Goal: Navigation & Orientation: Find specific page/section

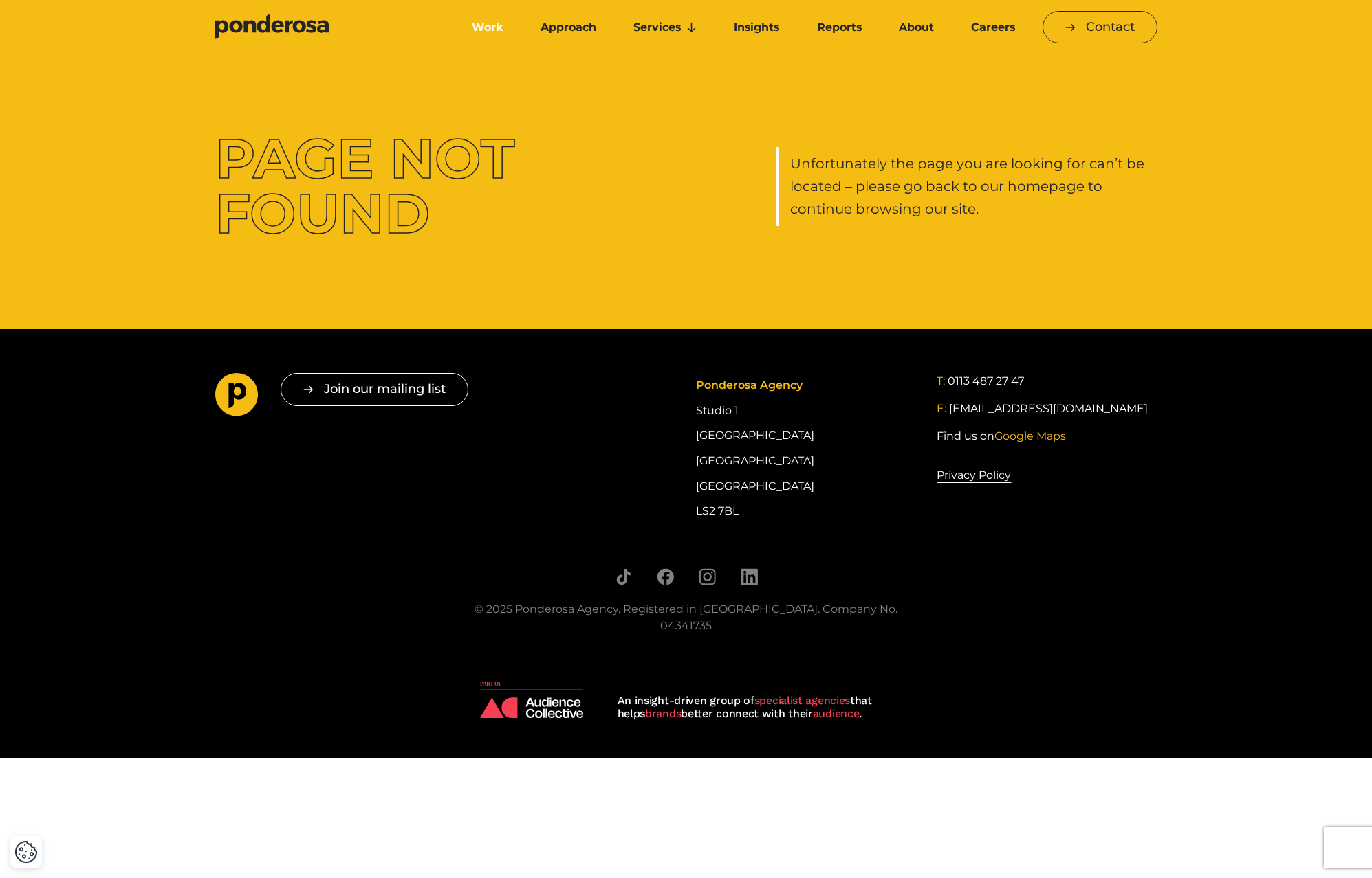
click at [478, 25] on link "Work" at bounding box center [488, 27] width 63 height 29
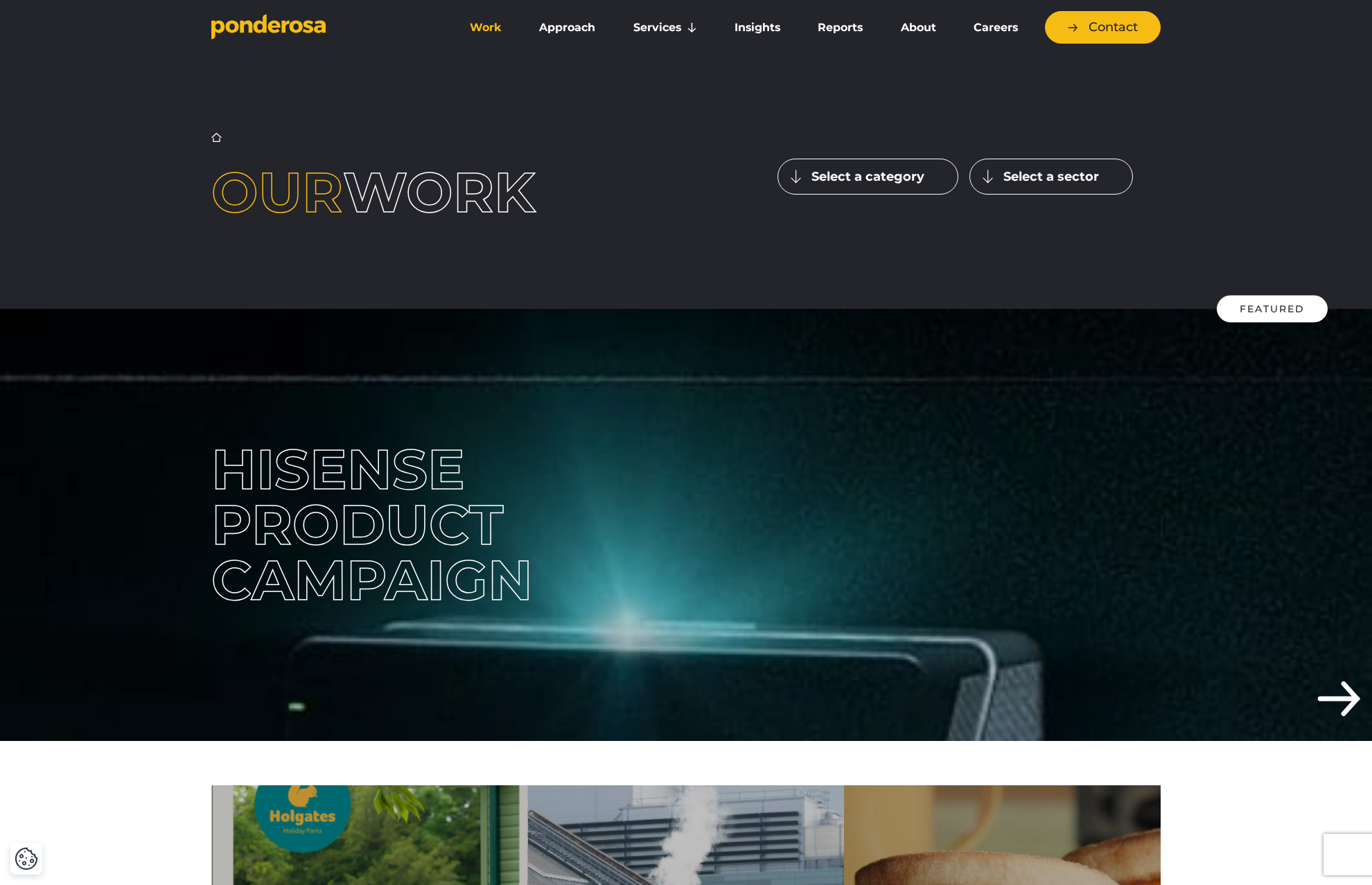
click at [1081, 178] on button "Select a sector" at bounding box center [1051, 177] width 164 height 36
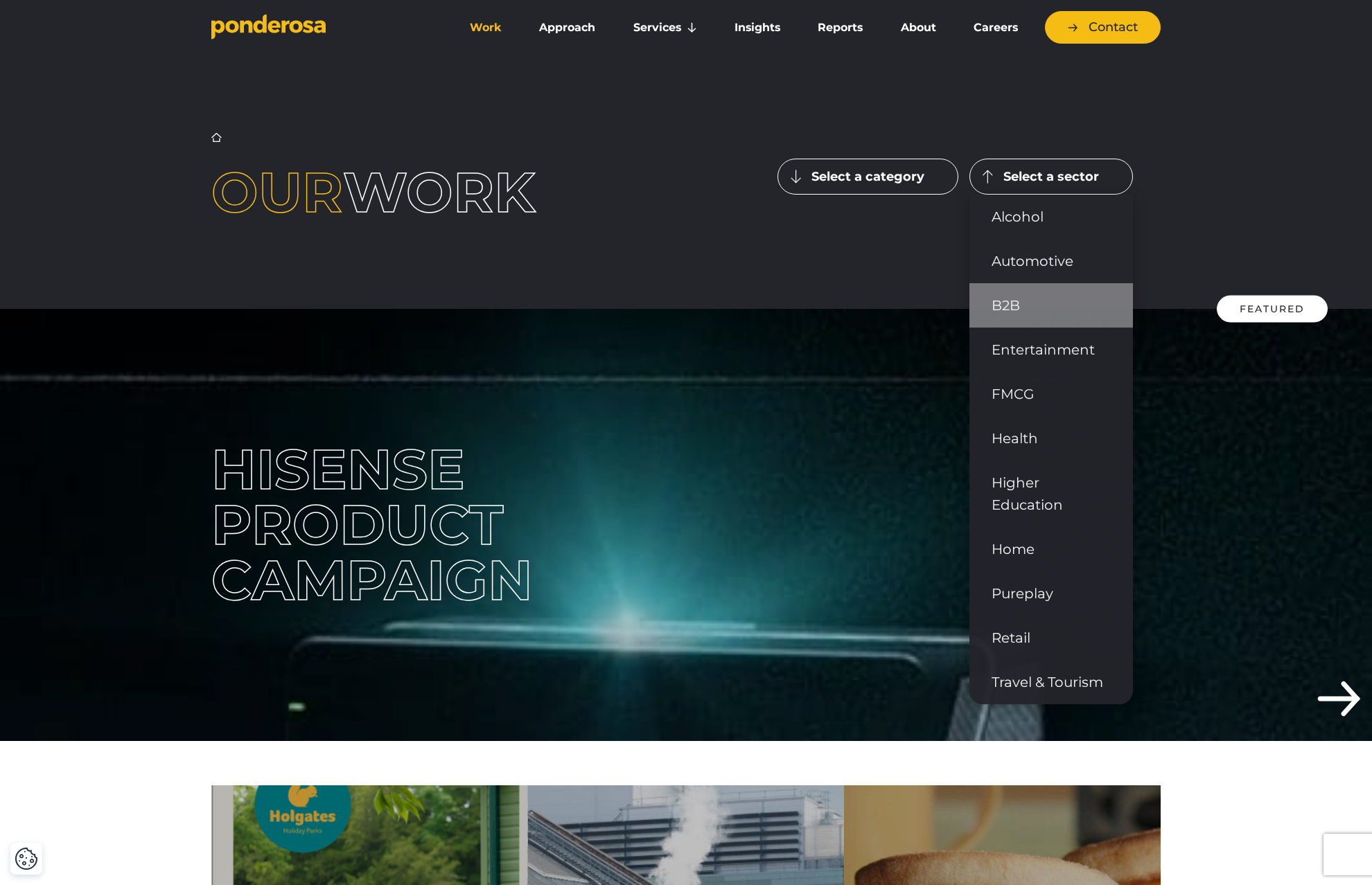
click at [1013, 306] on link "B2B" at bounding box center [1051, 305] width 164 height 45
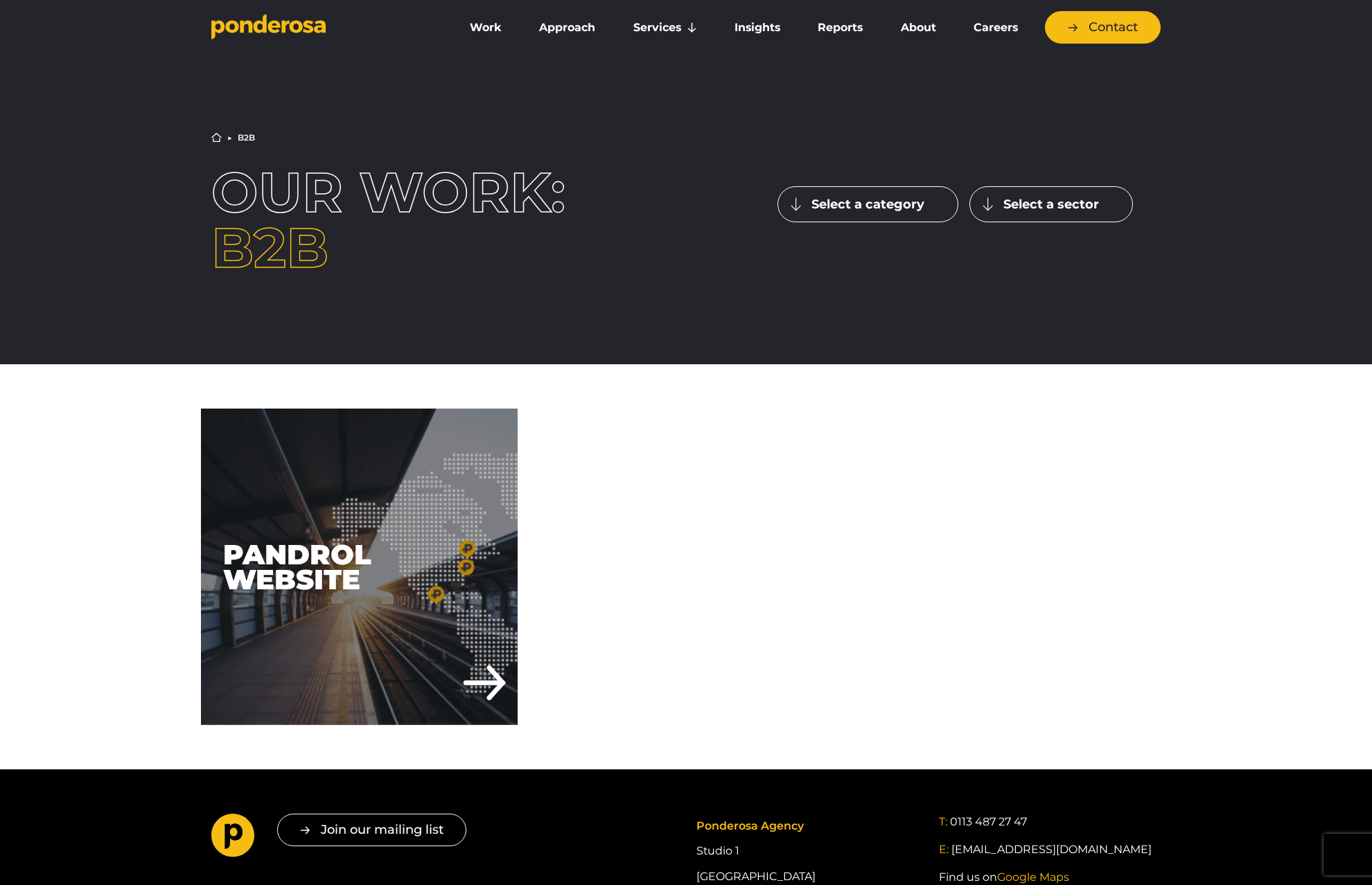
click at [1061, 204] on button "Select a sector" at bounding box center [1051, 204] width 164 height 36
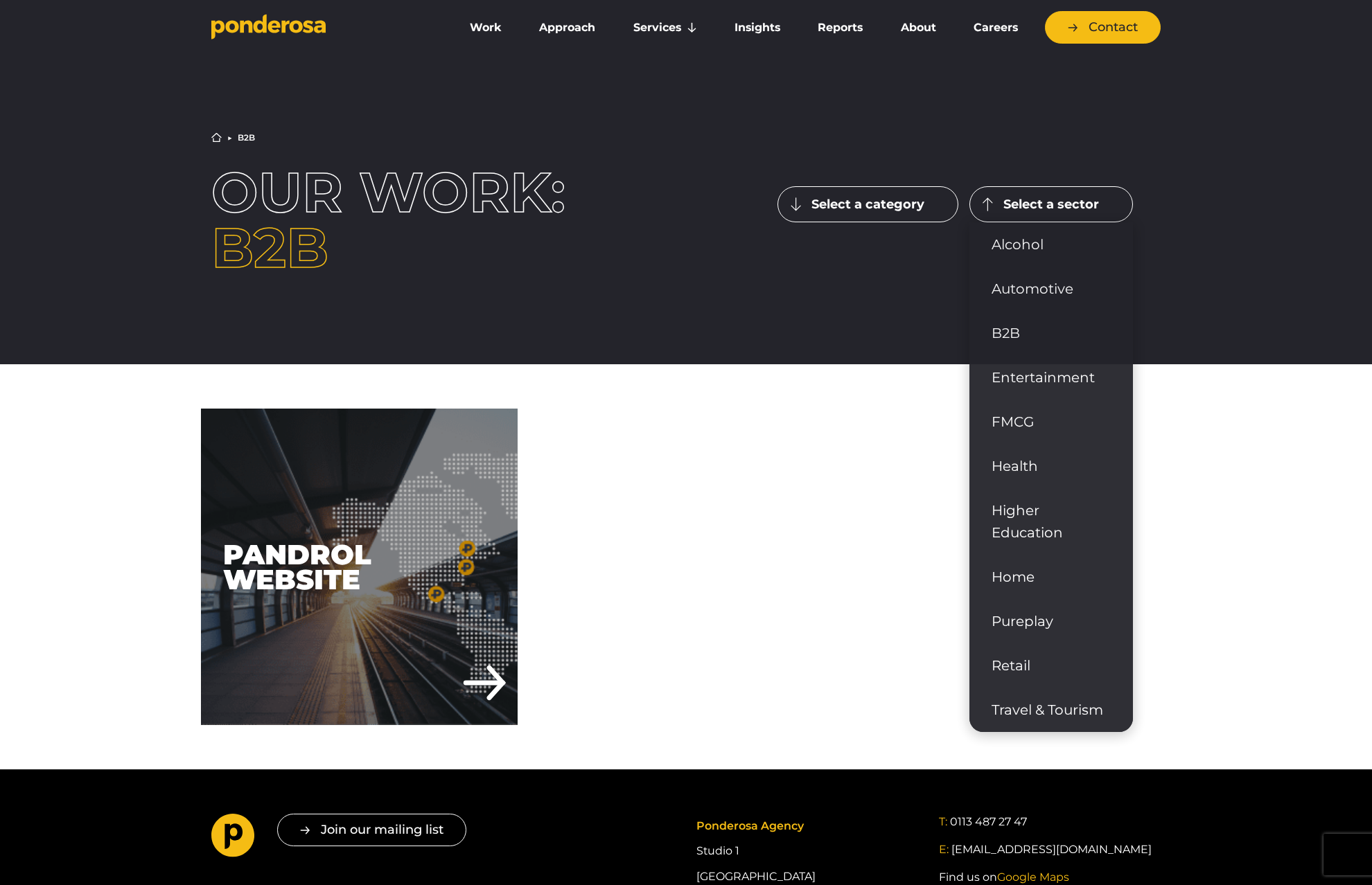
click at [869, 205] on button "Select a category" at bounding box center [868, 204] width 181 height 36
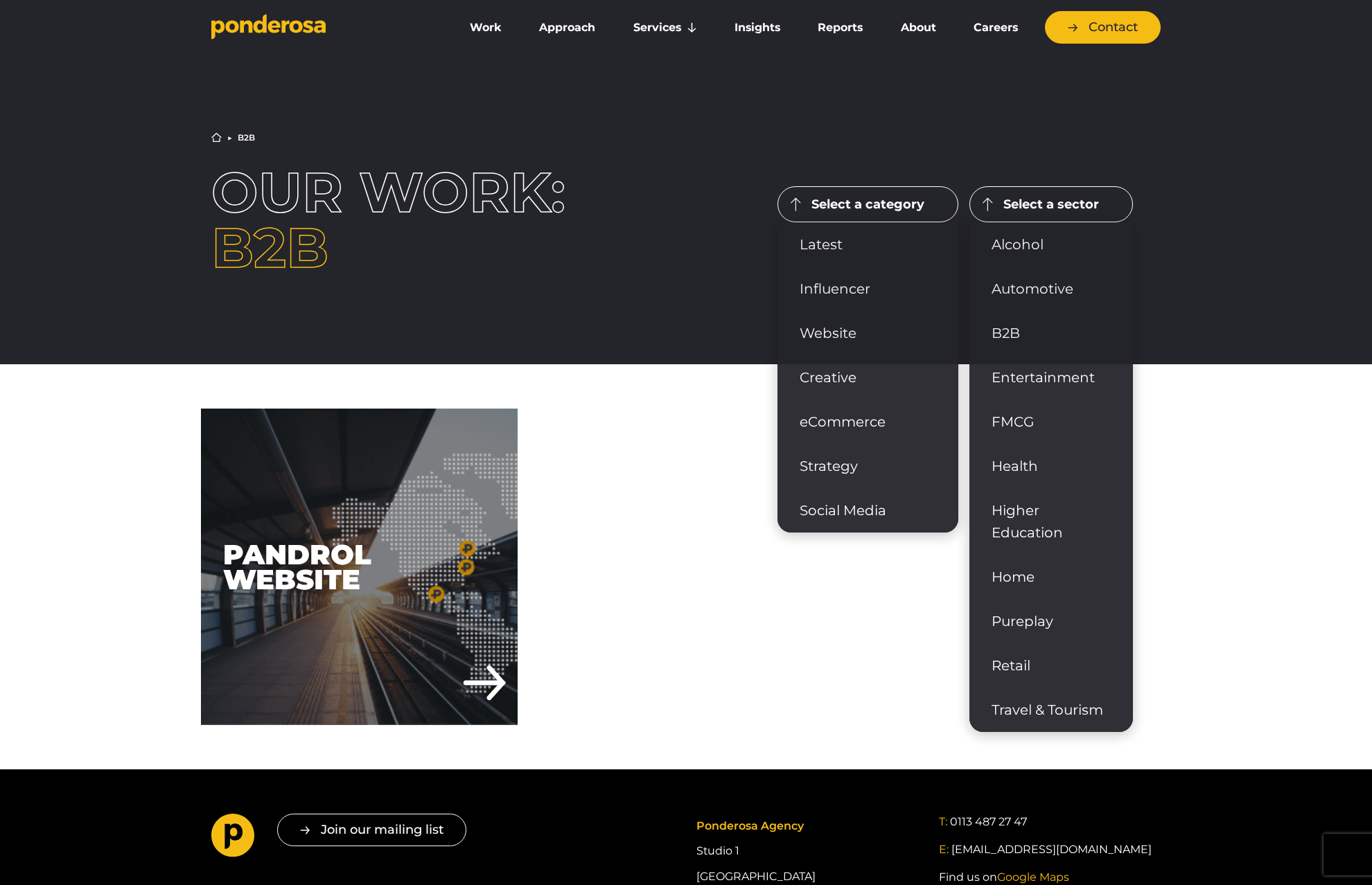
click at [869, 205] on button "Select a category" at bounding box center [868, 204] width 181 height 36
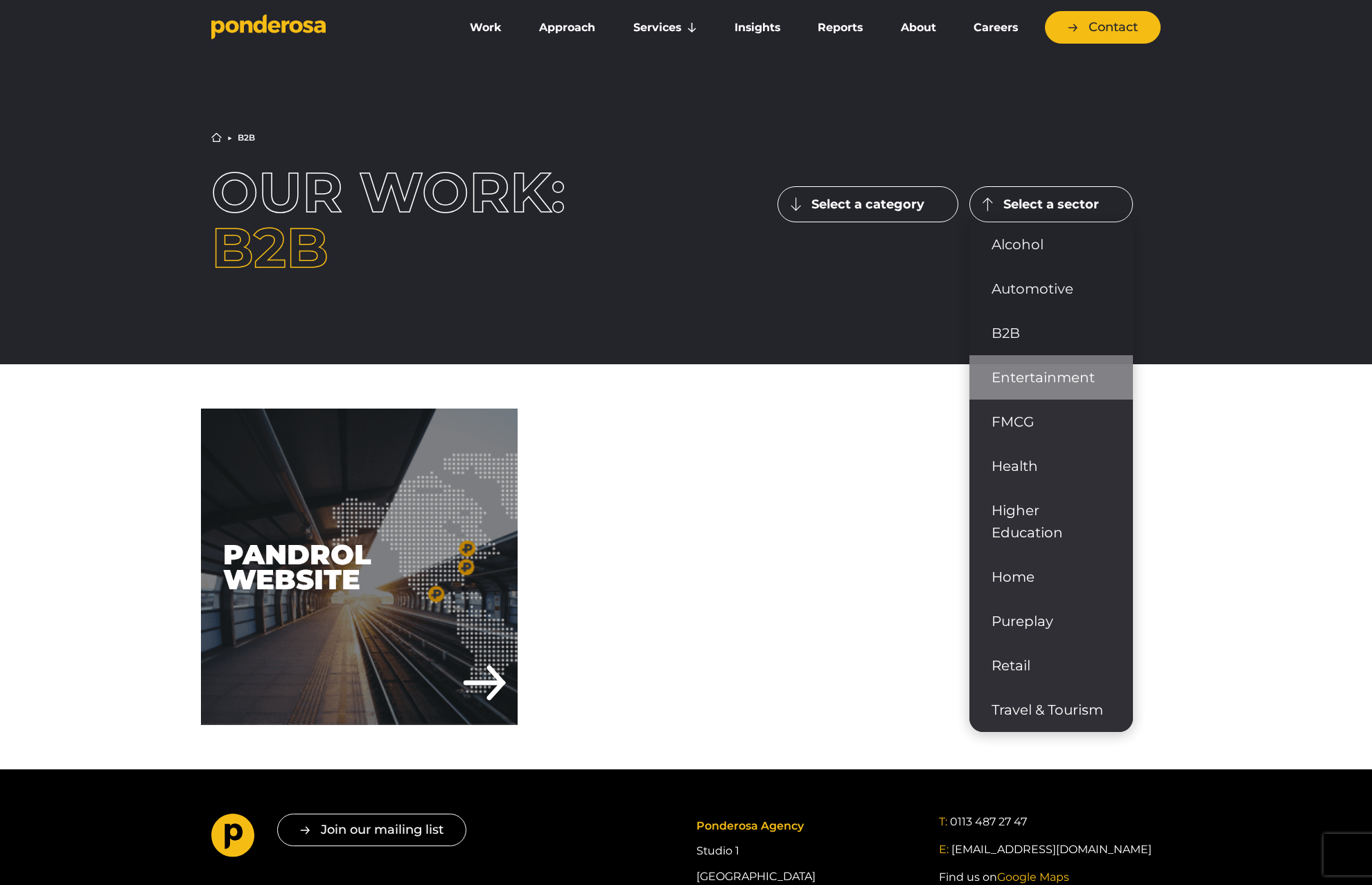
click at [1030, 375] on link "Entertainment" at bounding box center [1051, 377] width 164 height 45
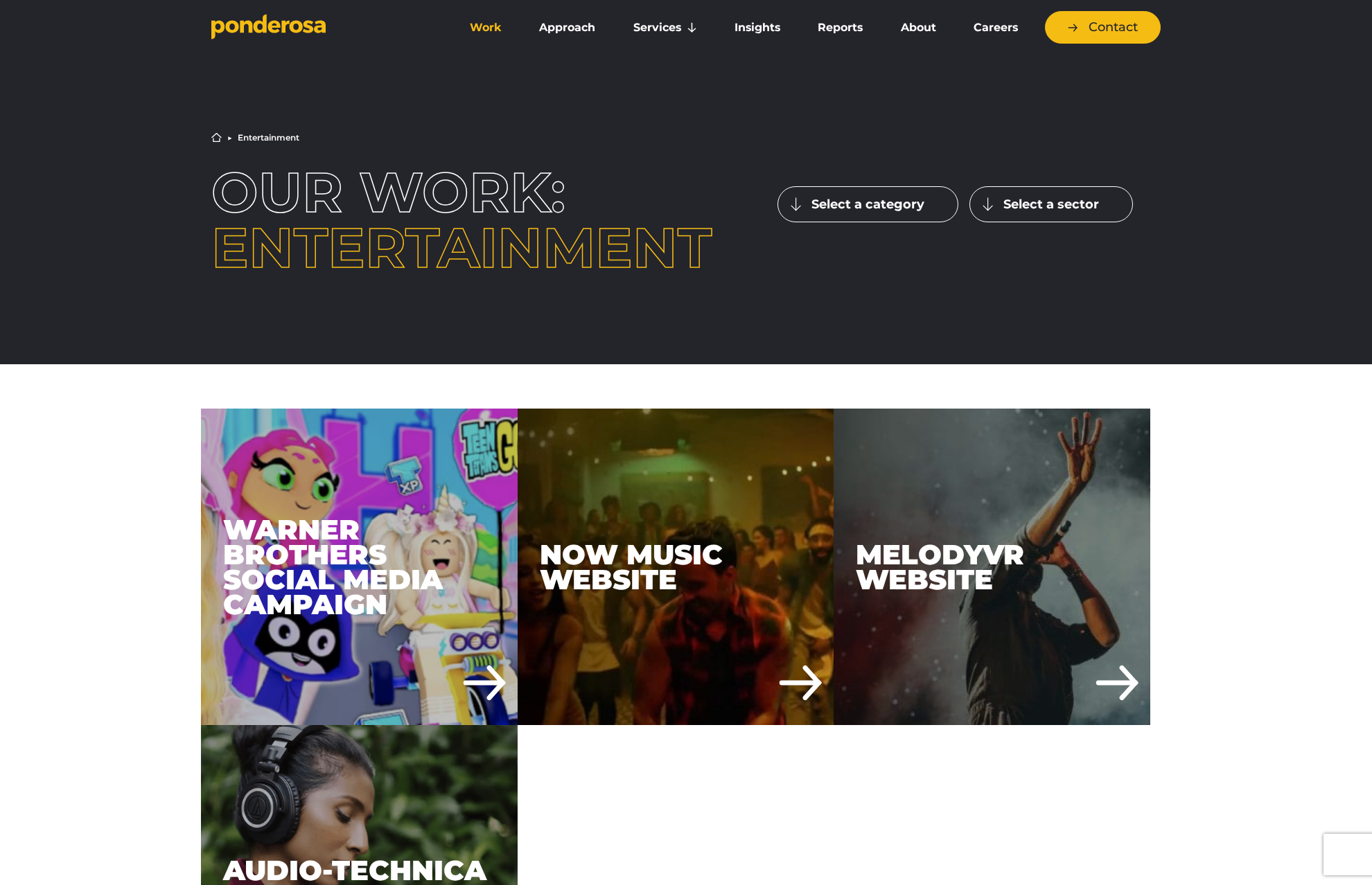
click at [500, 26] on link "Work" at bounding box center [485, 27] width 64 height 29
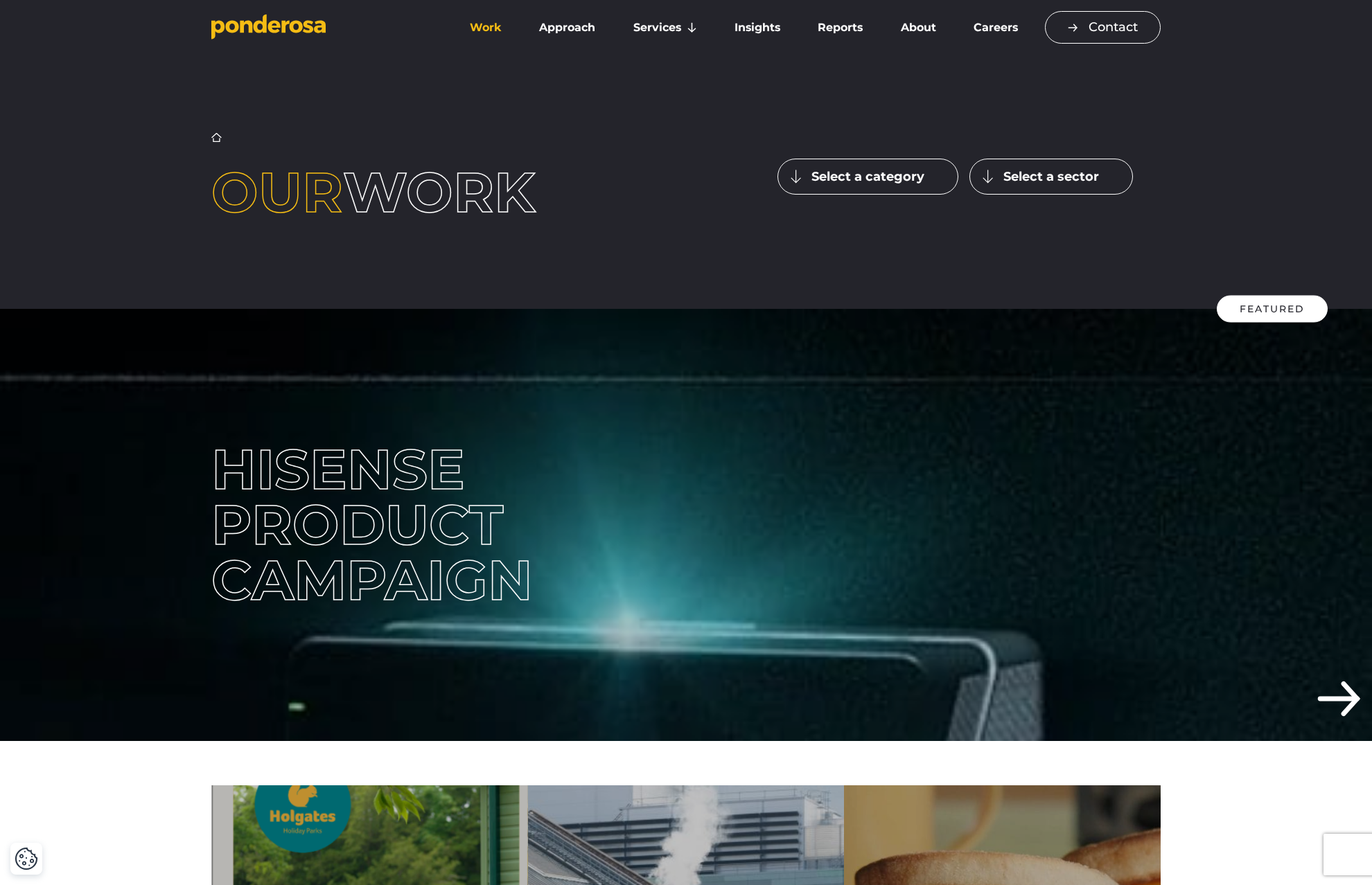
click at [1107, 20] on link "Contact" at bounding box center [1102, 27] width 116 height 33
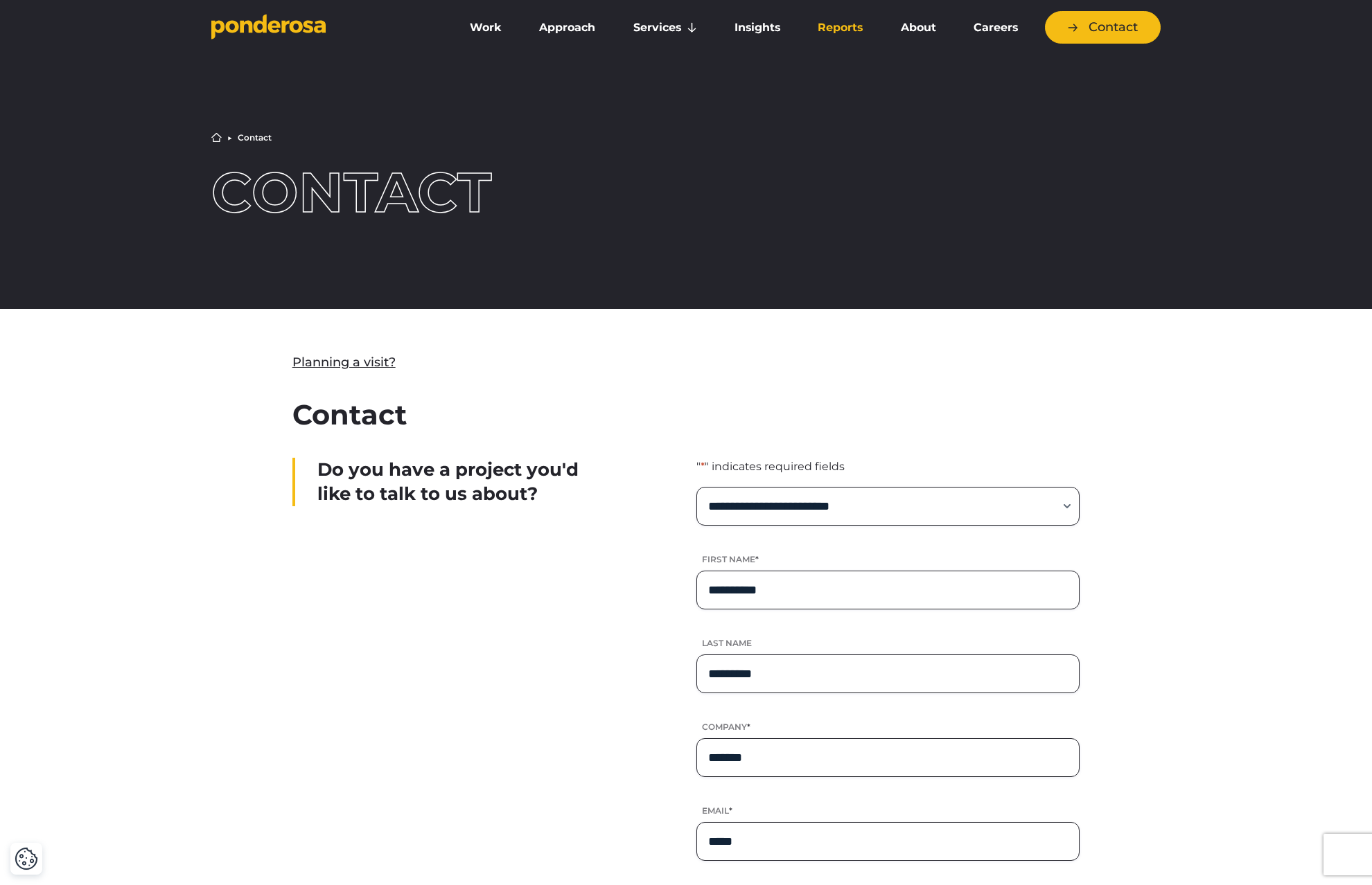
click at [848, 28] on link "Reports" at bounding box center [840, 27] width 77 height 29
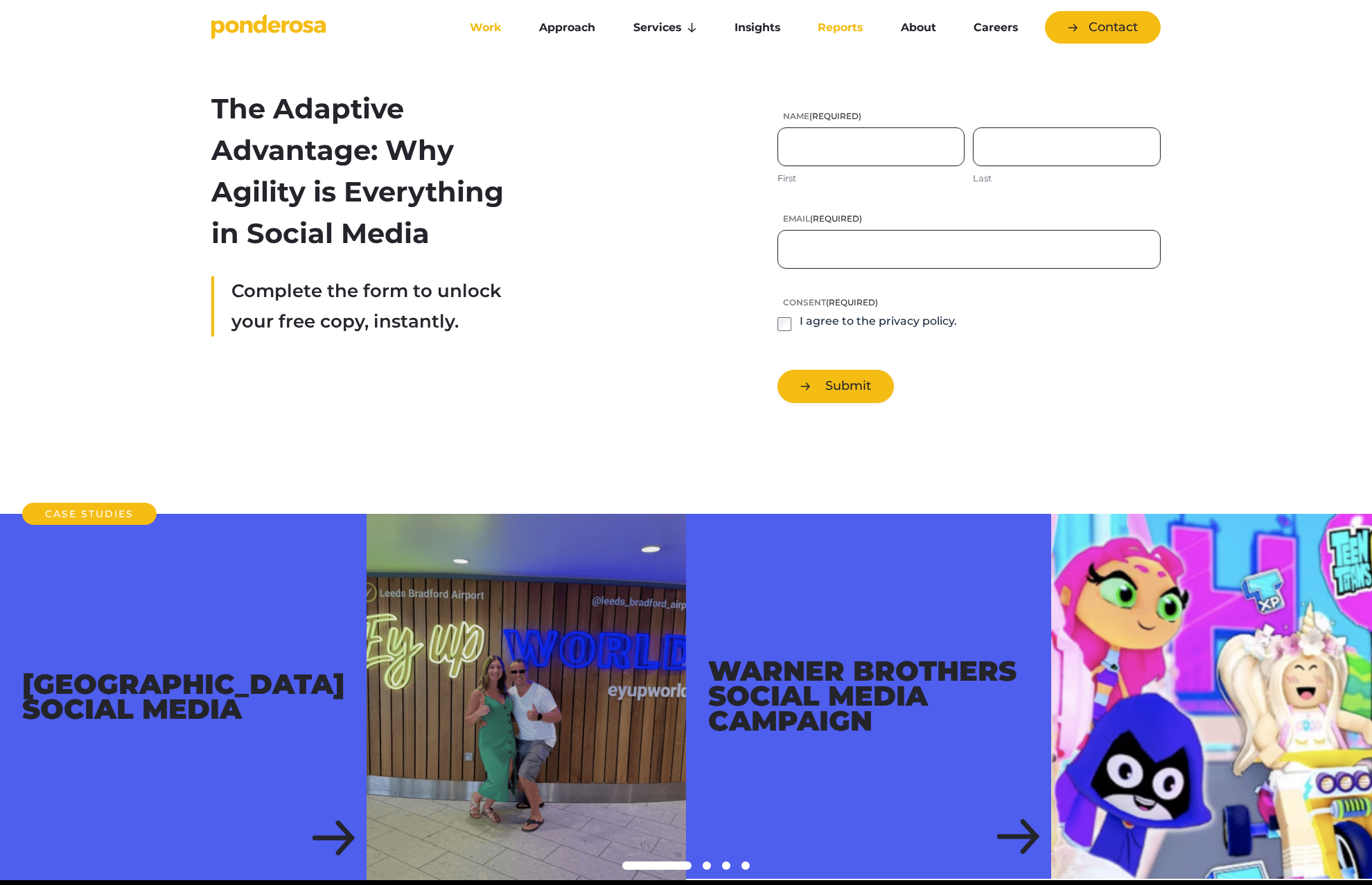
click at [491, 33] on link "Work" at bounding box center [485, 27] width 64 height 29
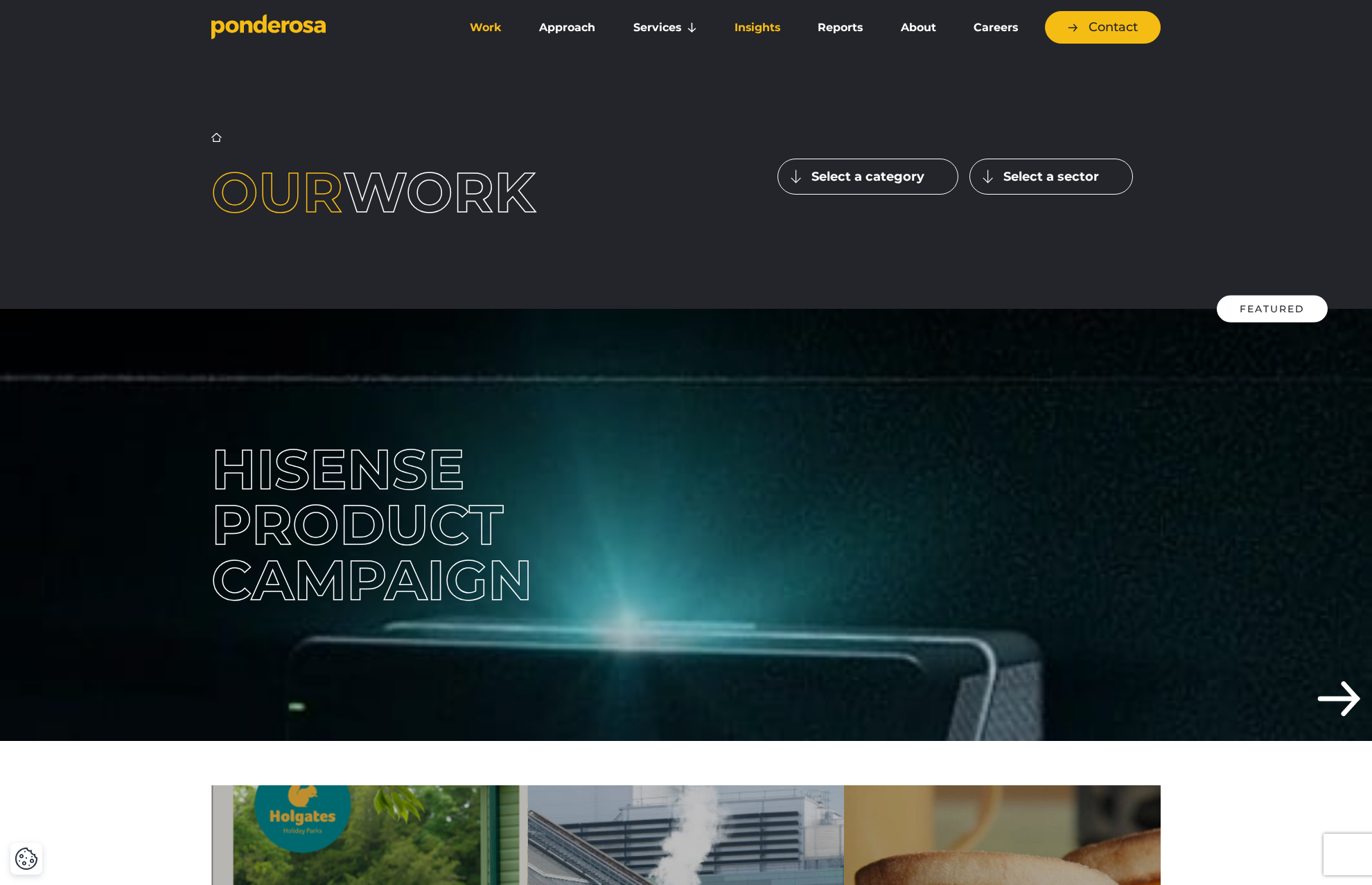
click at [765, 28] on link "Insights" at bounding box center [757, 27] width 77 height 29
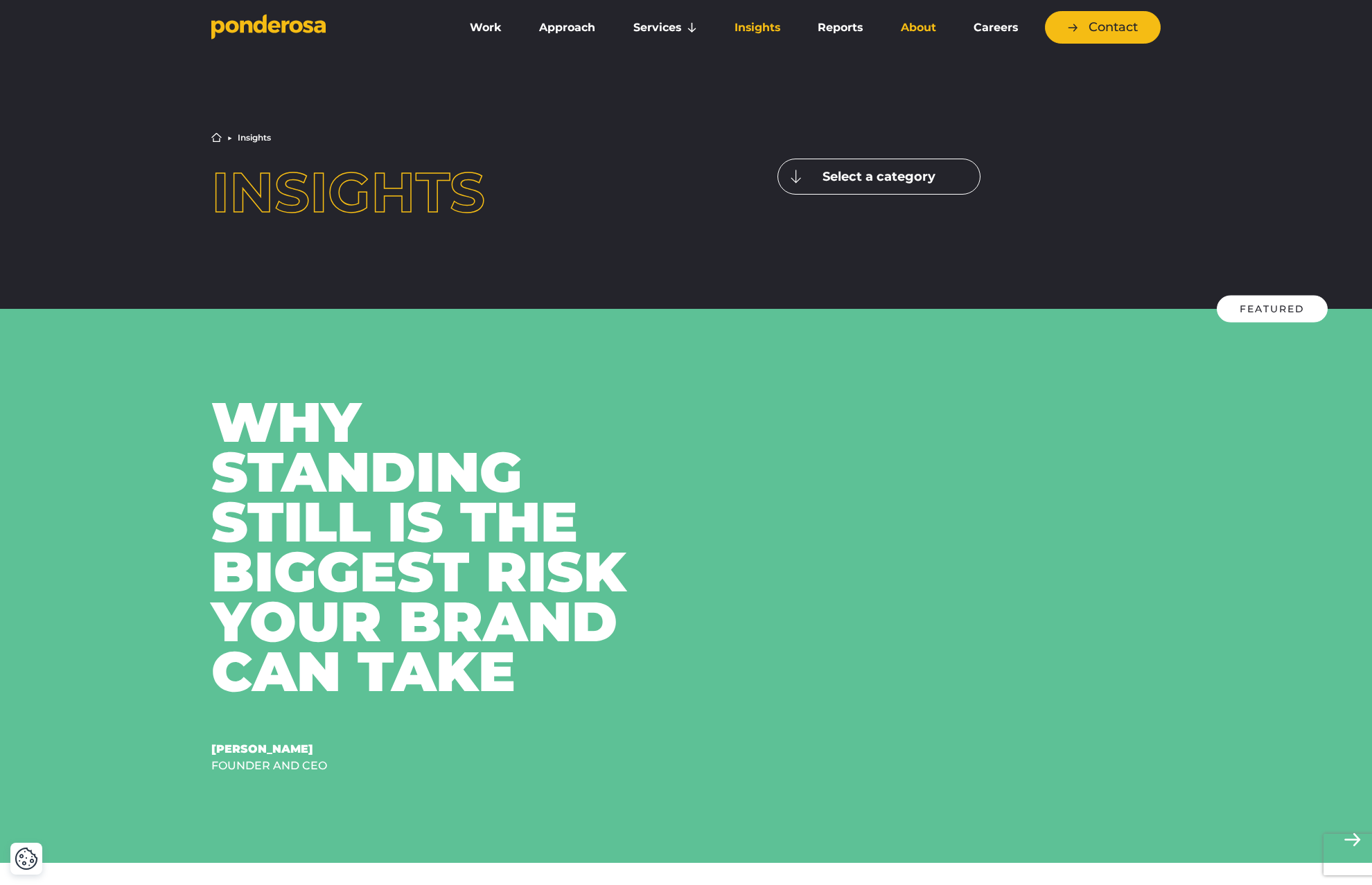
click at [918, 30] on link "About" at bounding box center [918, 27] width 67 height 29
